Goal: Task Accomplishment & Management: Use online tool/utility

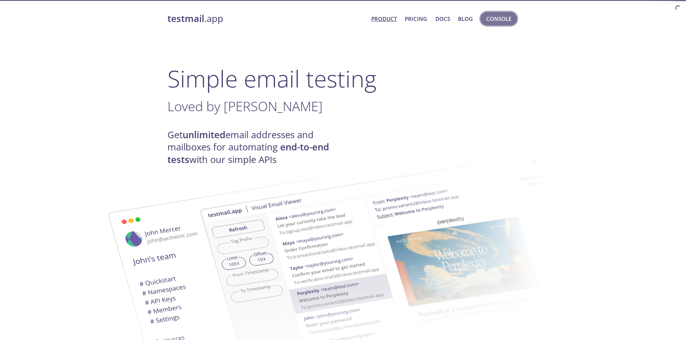
click at [497, 22] on span "Console" at bounding box center [498, 18] width 25 height 9
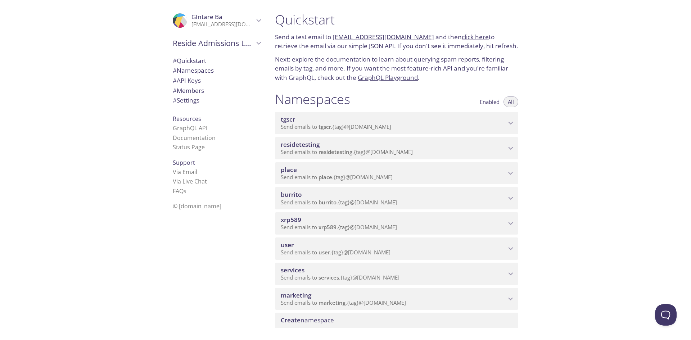
click at [299, 206] on p "Send emails to burrito . {tag} @[DOMAIN_NAME]" at bounding box center [393, 202] width 225 height 7
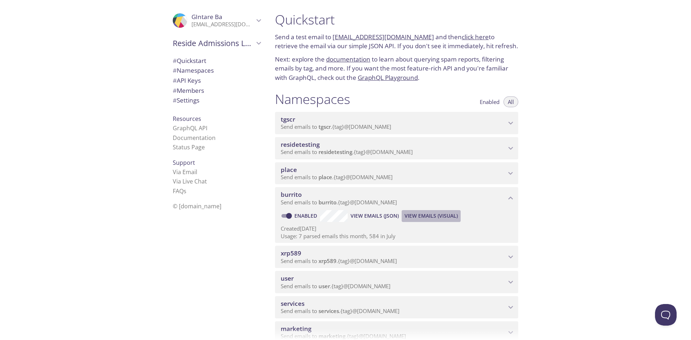
click at [402, 215] on button "View Emails (Visual)" at bounding box center [431, 216] width 59 height 12
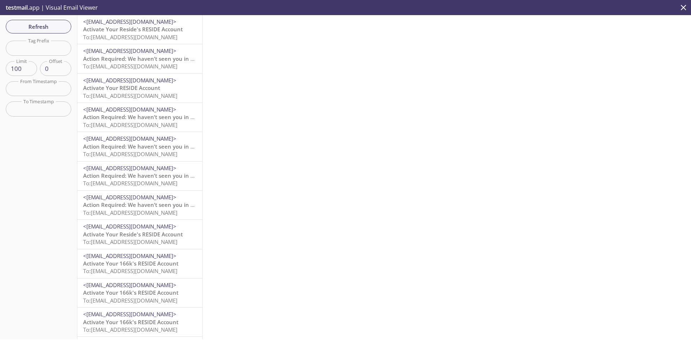
click at [126, 41] on p "Activate Your Reside's RESIDE Account To: [EMAIL_ADDRESS][DOMAIN_NAME]" at bounding box center [139, 33] width 113 height 15
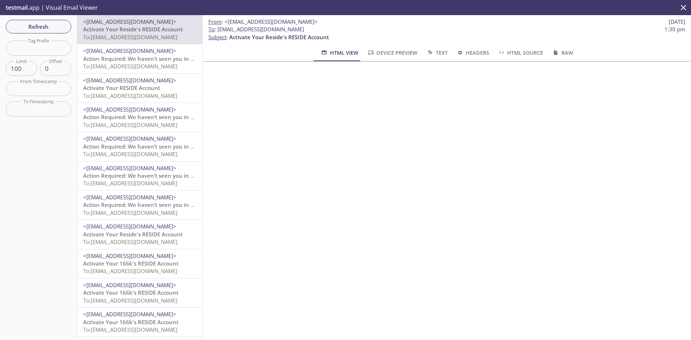
drag, startPoint x: 315, startPoint y: 30, endPoint x: 216, endPoint y: 27, distance: 98.7
click at [216, 27] on span "To : [EMAIL_ADDRESS][DOMAIN_NAME] 1:30 pm" at bounding box center [446, 30] width 477 height 8
copy span "[EMAIL_ADDRESS][DOMAIN_NAME]"
click at [49, 22] on span "Refresh" at bounding box center [39, 26] width 54 height 9
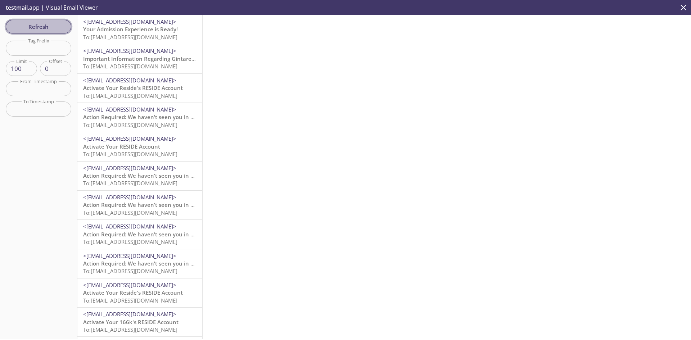
click at [67, 23] on button "Refresh" at bounding box center [39, 27] width 66 height 14
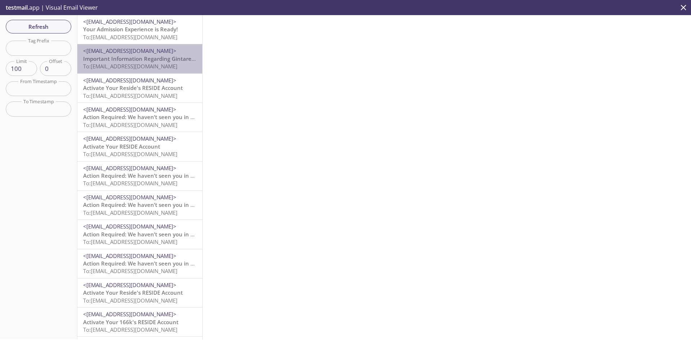
click at [146, 63] on span "To: [EMAIL_ADDRESS][DOMAIN_NAME]" at bounding box center [130, 66] width 94 height 7
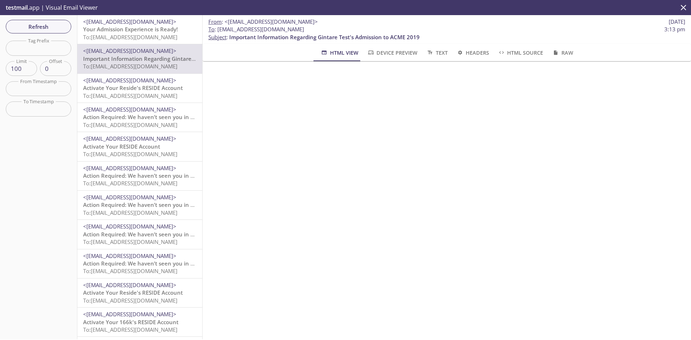
drag, startPoint x: 276, startPoint y: 27, endPoint x: 217, endPoint y: 27, distance: 58.7
click at [217, 27] on span "To : [EMAIL_ADDRESS][DOMAIN_NAME] 3:13 pm" at bounding box center [446, 30] width 477 height 8
copy span "[EMAIL_ADDRESS][DOMAIN_NAME]"
click at [51, 22] on span "Refresh" at bounding box center [39, 26] width 54 height 9
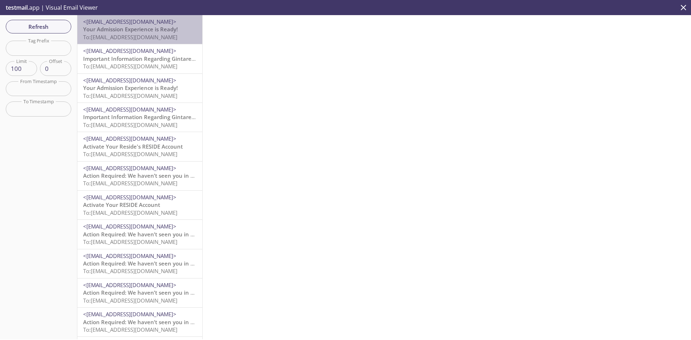
click at [155, 35] on span "To: [EMAIL_ADDRESS][DOMAIN_NAME]" at bounding box center [130, 36] width 94 height 7
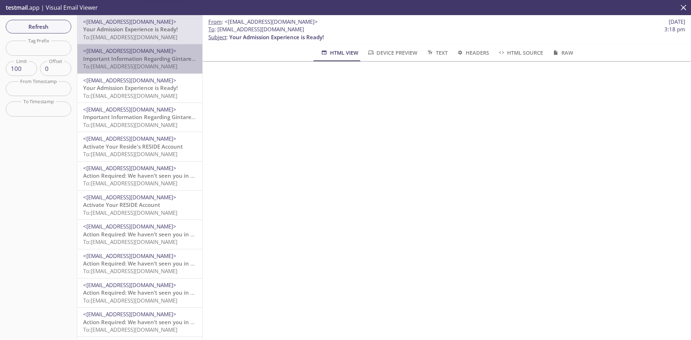
click at [158, 58] on span "Important Information Regarding Gintare Test's Admission to ACME 2019" at bounding box center [178, 58] width 190 height 7
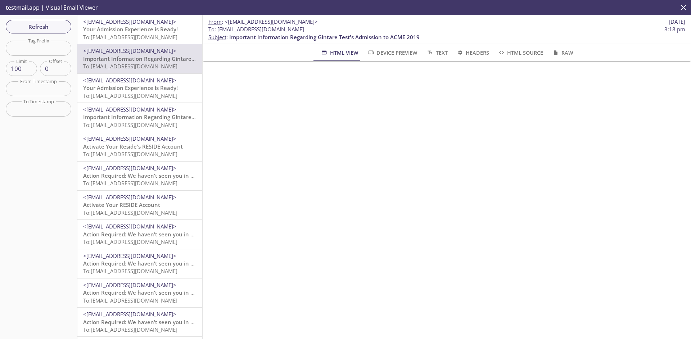
drag, startPoint x: 311, startPoint y: 28, endPoint x: 218, endPoint y: 31, distance: 93.7
click at [218, 31] on span "To : [EMAIL_ADDRESS][DOMAIN_NAME] 3:18 pm" at bounding box center [446, 30] width 477 height 8
copy span "[EMAIL_ADDRESS][DOMAIN_NAME]"
click at [54, 26] on span "Refresh" at bounding box center [39, 26] width 54 height 9
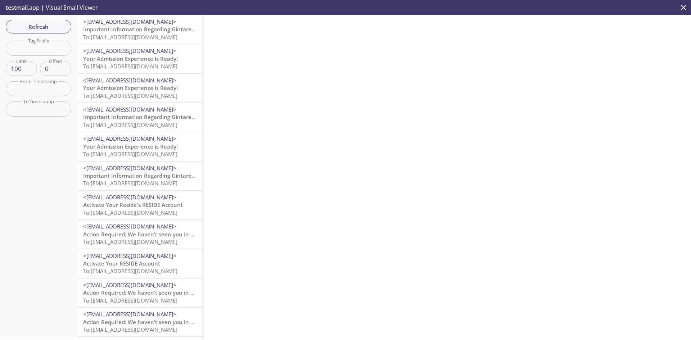
click at [110, 28] on span "Important Information Regarding Gintare Test's Admission to ACME 2019" at bounding box center [178, 29] width 190 height 7
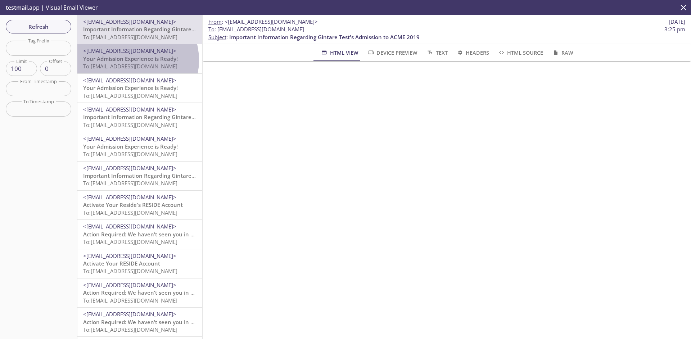
click at [131, 60] on span "Your Admission Experience is Ready!" at bounding box center [130, 58] width 95 height 7
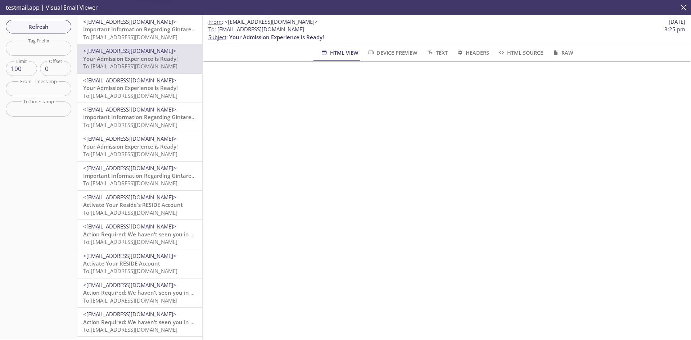
click at [143, 35] on span "To: [EMAIL_ADDRESS][DOMAIN_NAME]" at bounding box center [130, 36] width 94 height 7
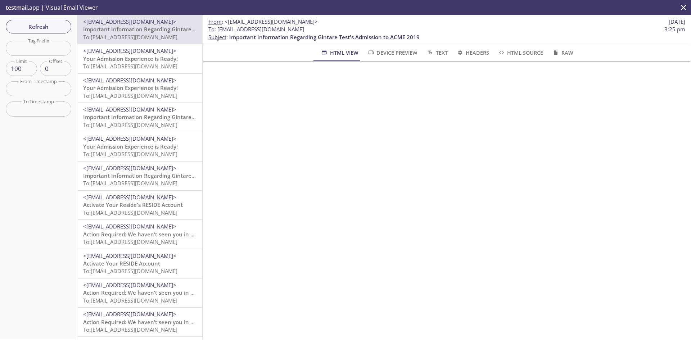
drag, startPoint x: 318, startPoint y: 29, endPoint x: 199, endPoint y: 33, distance: 118.9
click at [229, 31] on span "To : [EMAIL_ADDRESS][DOMAIN_NAME] 3:25 pm" at bounding box center [446, 30] width 477 height 8
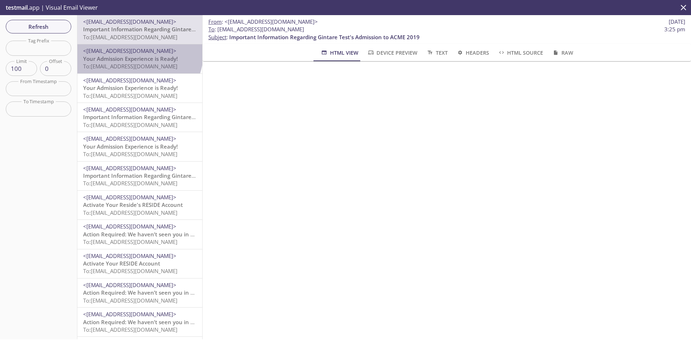
click at [139, 53] on span "<[EMAIL_ADDRESS][DOMAIN_NAME]>" at bounding box center [129, 50] width 93 height 7
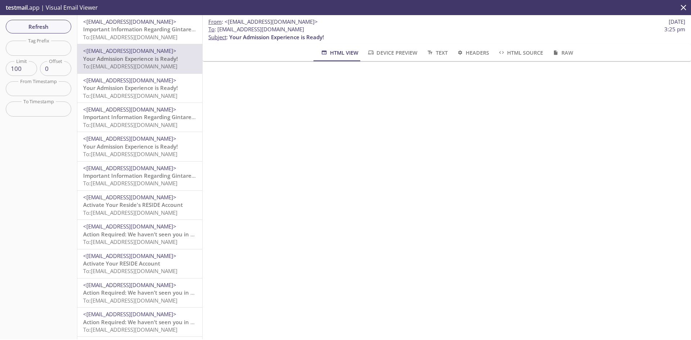
drag, startPoint x: 276, startPoint y: 32, endPoint x: 217, endPoint y: 33, distance: 59.4
click at [217, 33] on span "To : [EMAIL_ADDRESS][DOMAIN_NAME] 3:25 pm" at bounding box center [446, 30] width 477 height 8
copy span "[EMAIL_ADDRESS][DOMAIN_NAME]"
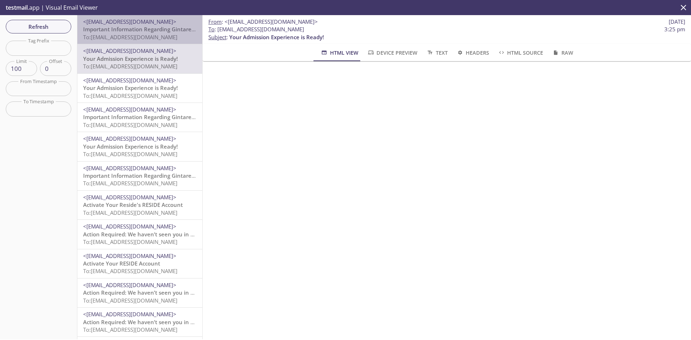
click at [147, 28] on span "Important Information Regarding Gintare Test's Admission to ACME 2019" at bounding box center [178, 29] width 190 height 7
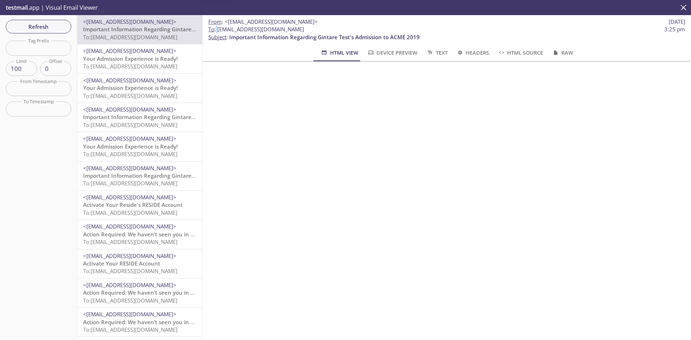
drag, startPoint x: 326, startPoint y: 24, endPoint x: 232, endPoint y: 24, distance: 93.3
click at [233, 24] on p "From : <[EMAIL_ADDRESS][DOMAIN_NAME]> [DATE]" at bounding box center [446, 22] width 477 height 8
drag, startPoint x: 218, startPoint y: 30, endPoint x: 343, endPoint y: 27, distance: 125.3
click at [343, 27] on span "To : [EMAIL_ADDRESS][DOMAIN_NAME] 3:25 pm" at bounding box center [446, 30] width 477 height 8
copy span "[EMAIL_ADDRESS][DOMAIN_NAME]"
